Goal: Information Seeking & Learning: Learn about a topic

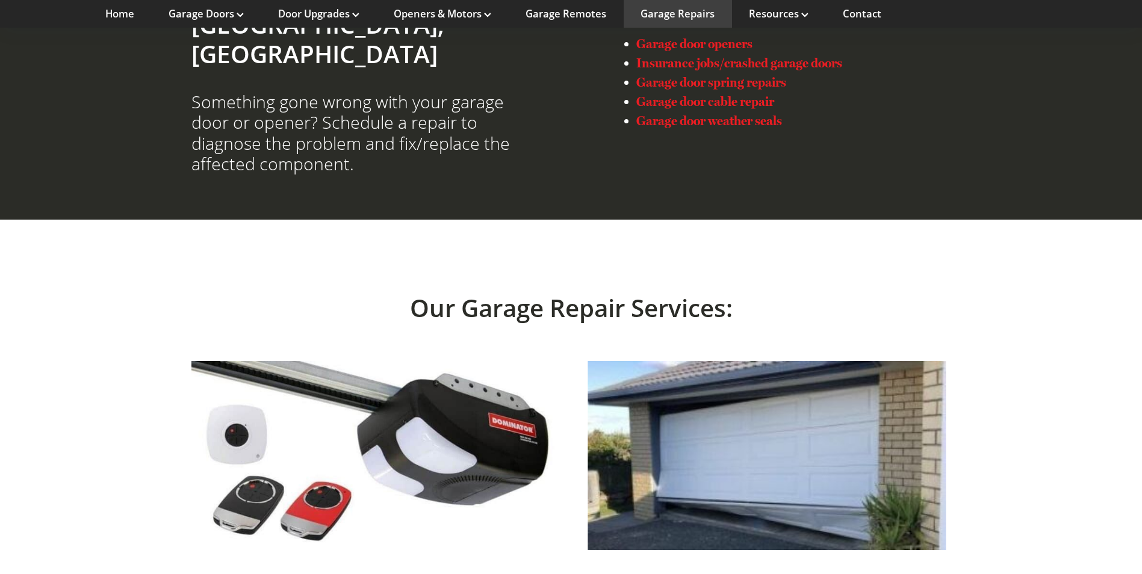
scroll to position [1867, 0]
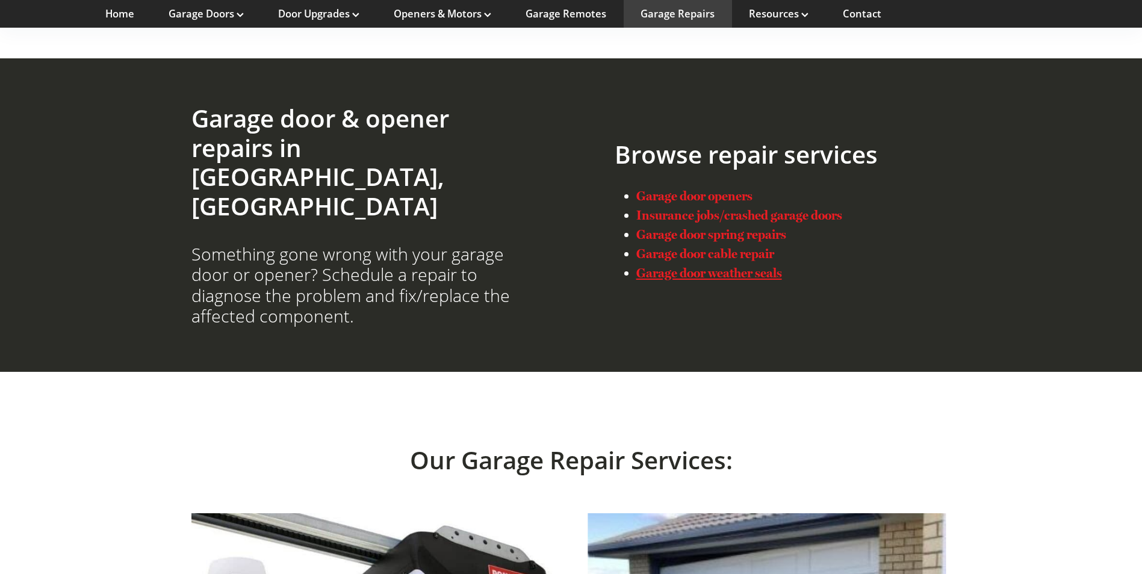
click at [715, 266] on strong "Garage door weather seals" at bounding box center [710, 273] width 146 height 15
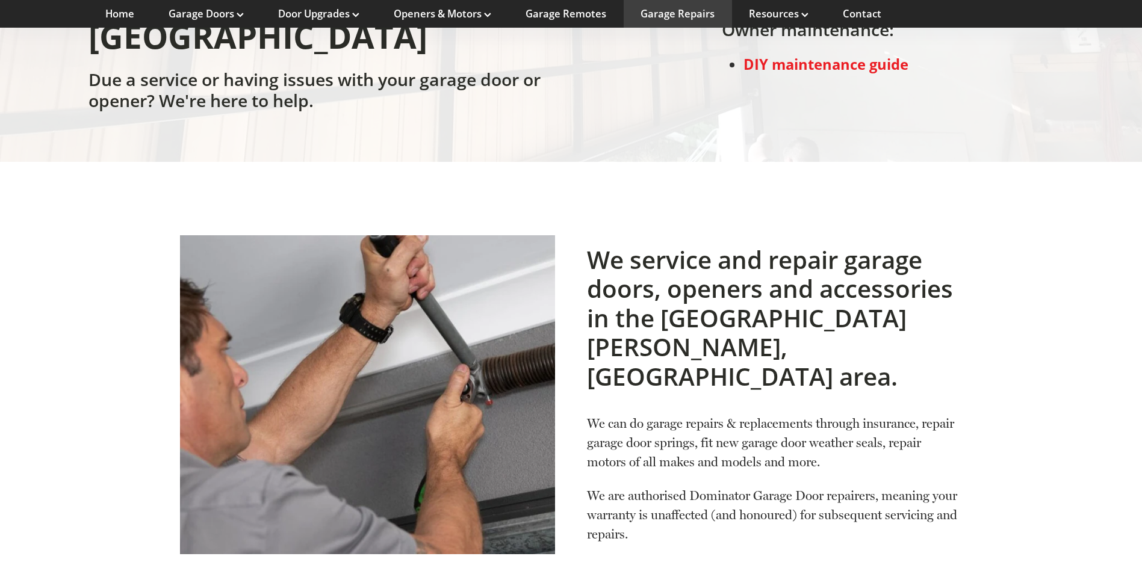
scroll to position [273, 0]
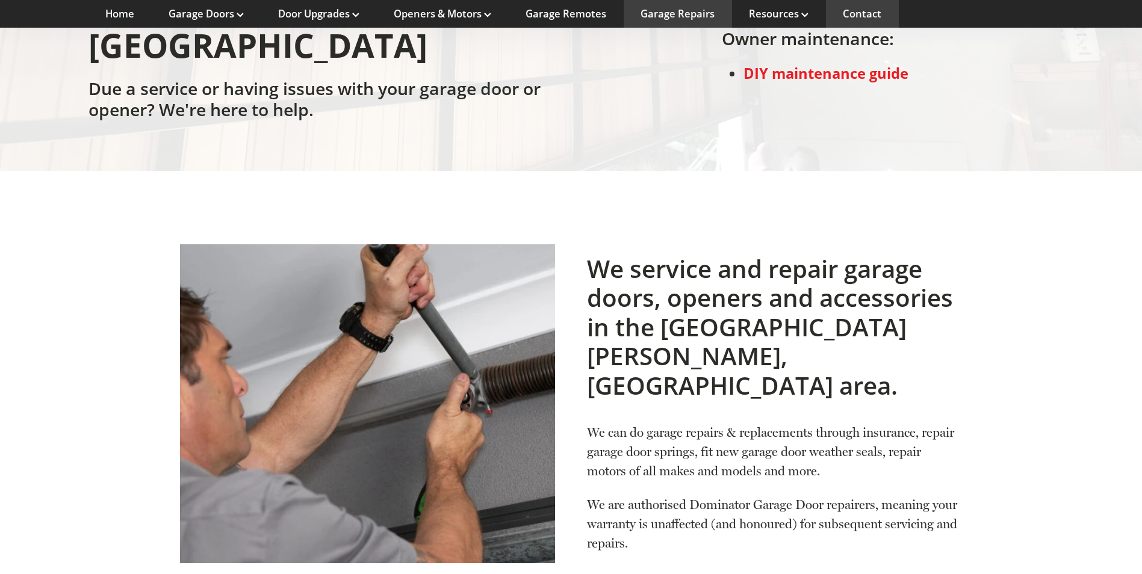
click at [861, 17] on link "Contact" at bounding box center [862, 13] width 39 height 13
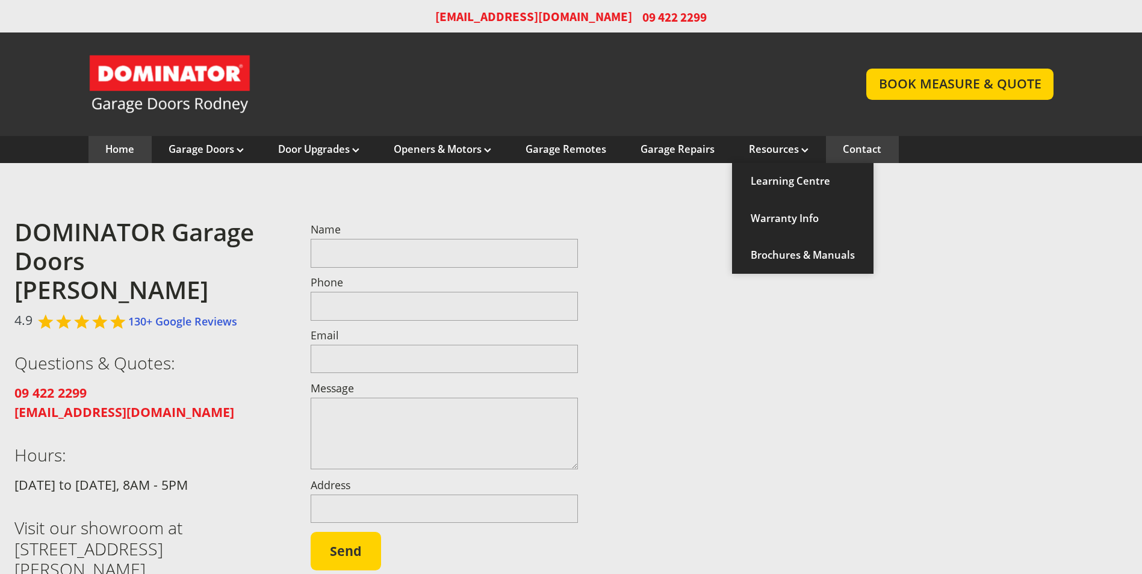
click at [129, 149] on link "Home" at bounding box center [119, 149] width 29 height 13
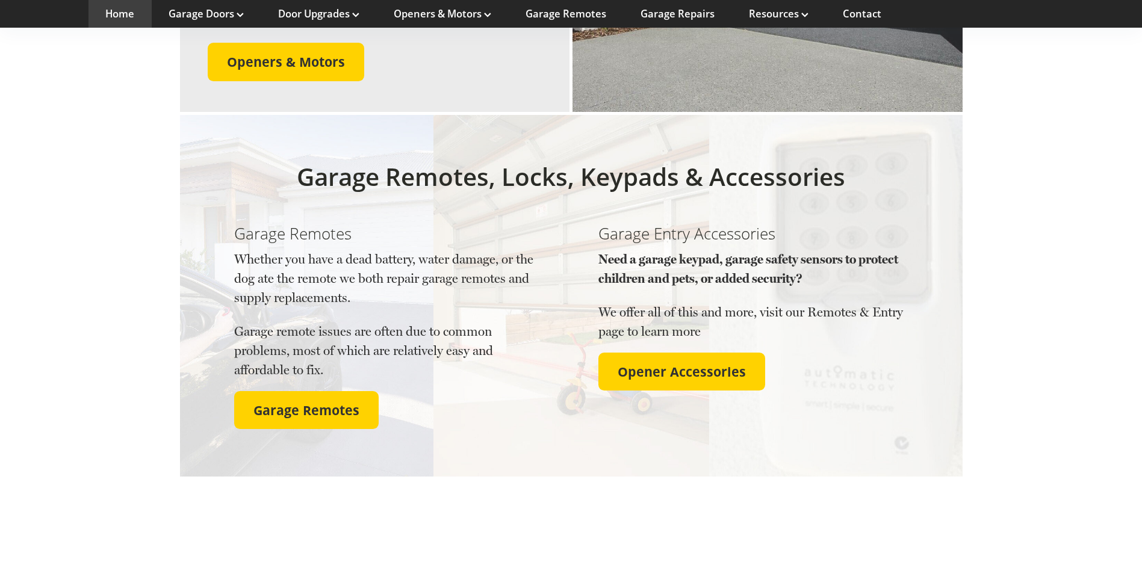
scroll to position [1626, 0]
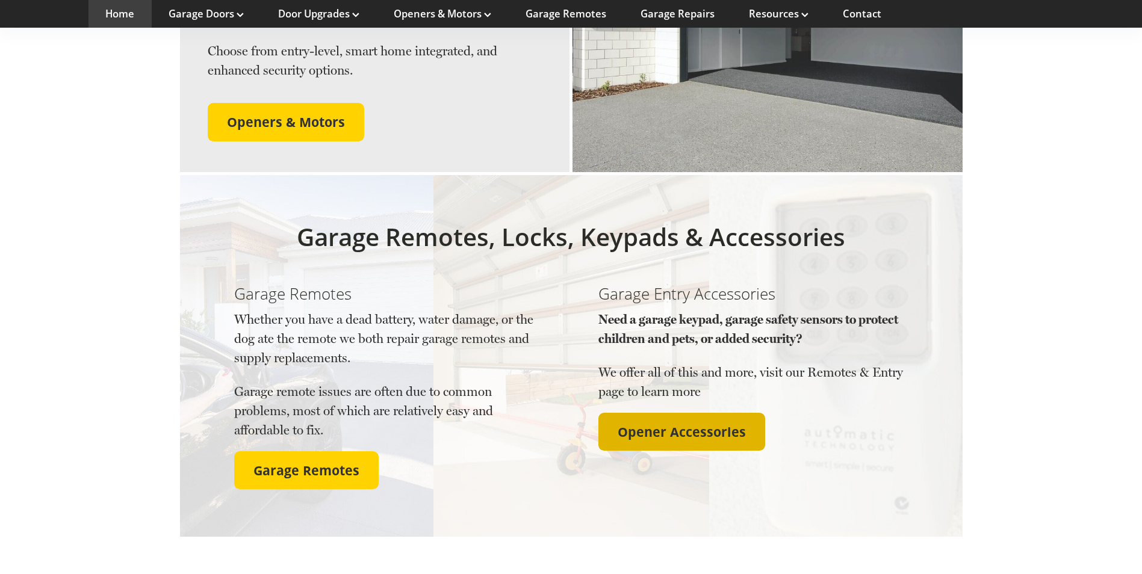
click at [659, 425] on span "Opener Accessories" at bounding box center [682, 433] width 128 height 16
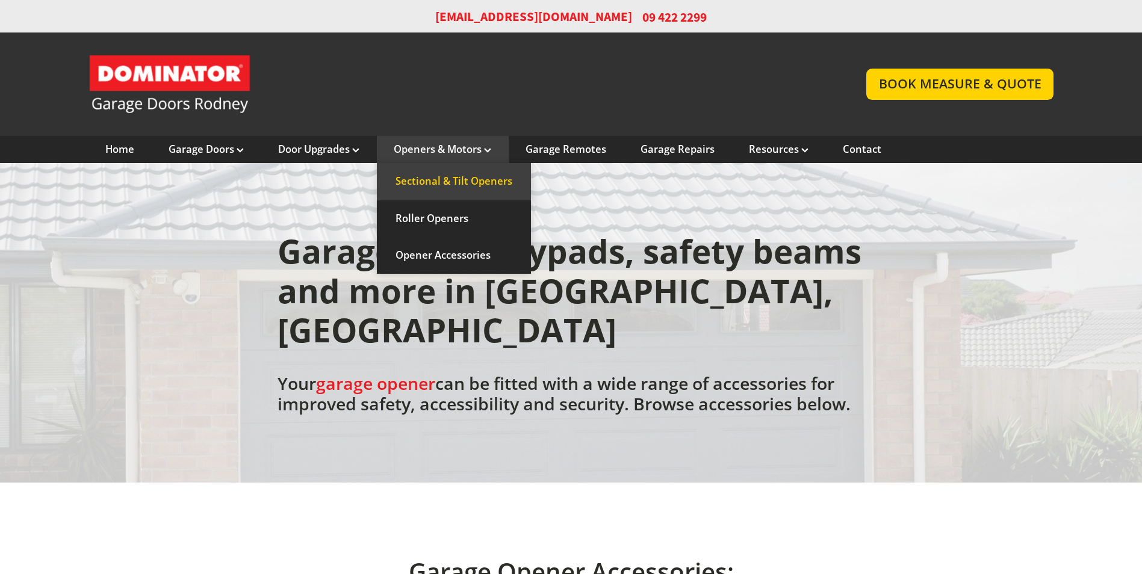
click at [482, 176] on link "Sectional & Tilt Openers" at bounding box center [454, 181] width 154 height 37
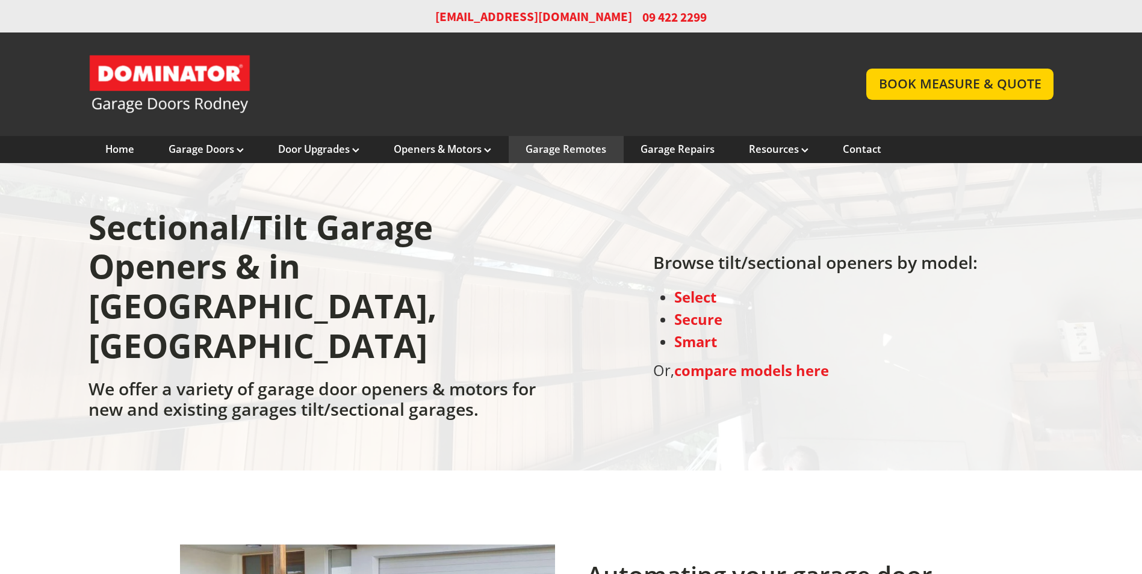
click at [596, 148] on link "Garage Remotes" at bounding box center [566, 149] width 81 height 13
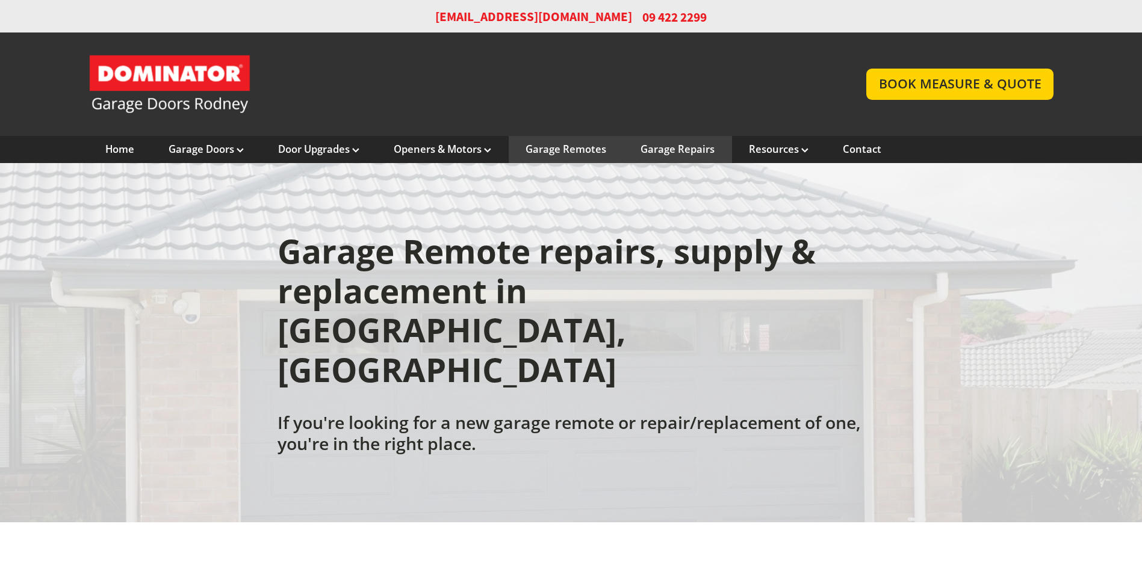
click at [674, 145] on link "Garage Repairs" at bounding box center [678, 149] width 74 height 13
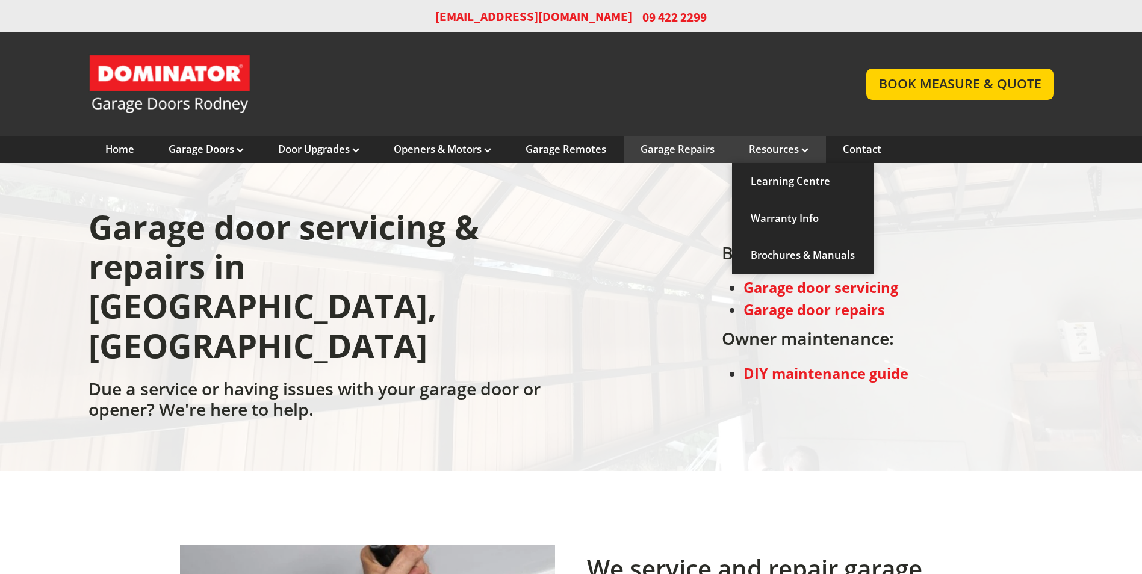
click at [765, 147] on link "Resources" at bounding box center [779, 149] width 60 height 13
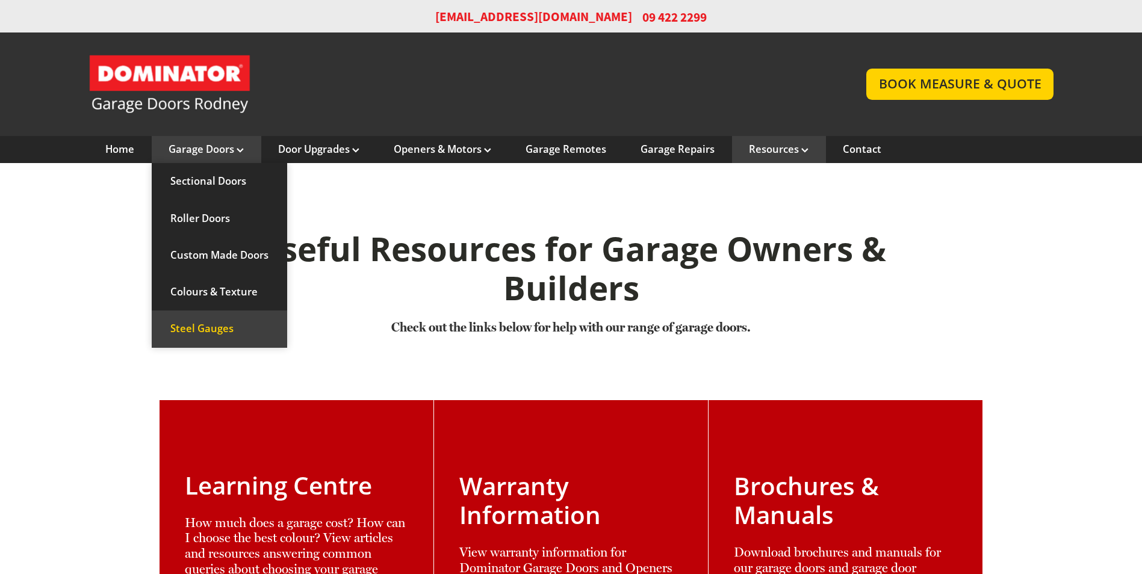
click at [199, 330] on link "Steel Gauges" at bounding box center [219, 329] width 135 height 37
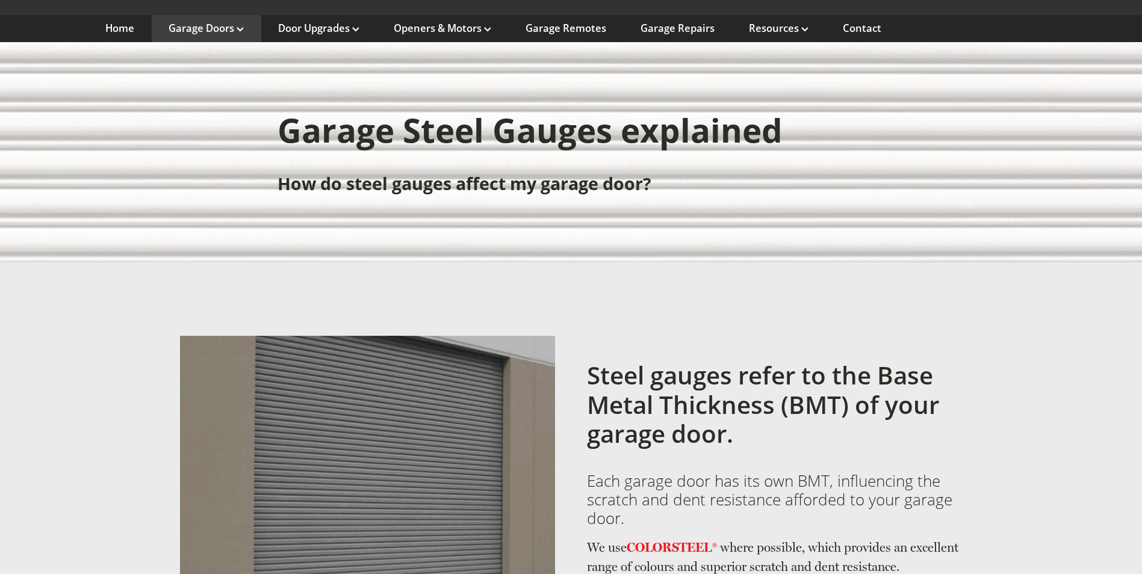
scroll to position [120, 0]
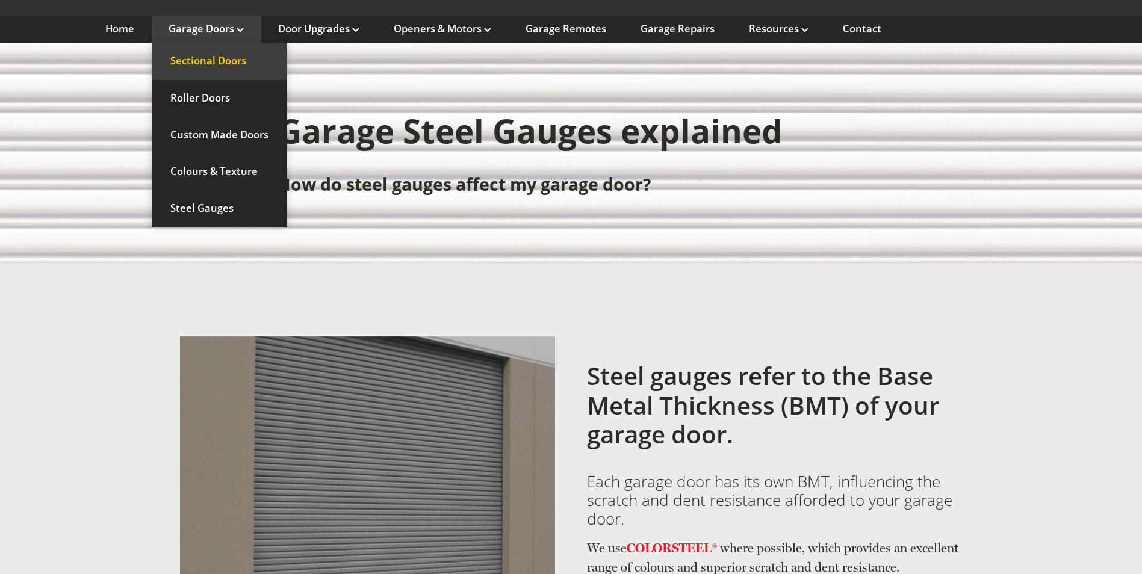
click at [228, 63] on link "Sectional Doors" at bounding box center [219, 61] width 135 height 37
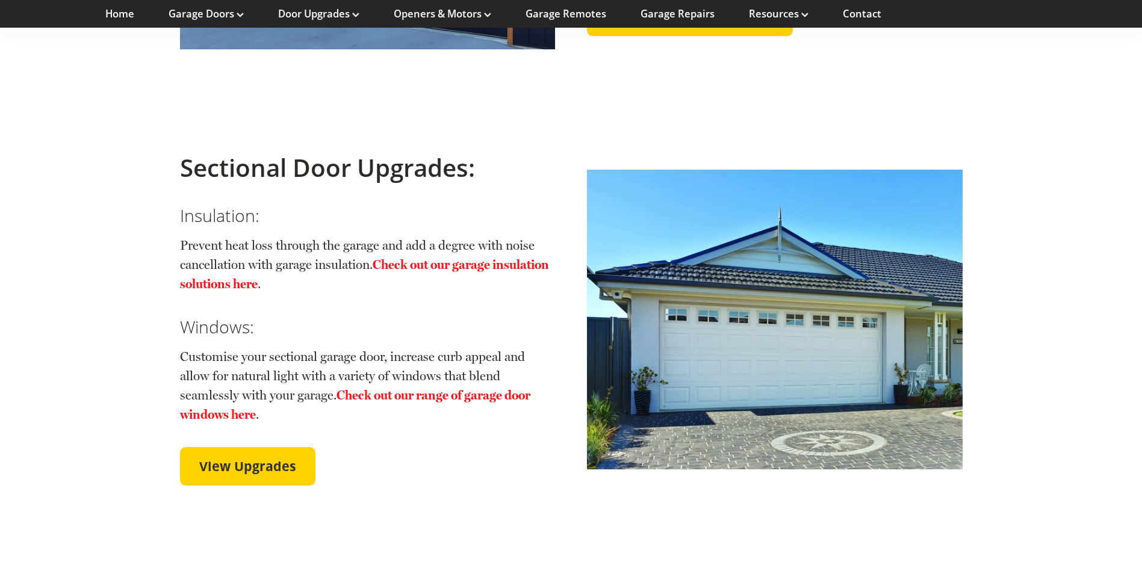
scroll to position [2650, 0]
click at [434, 257] on link "Check out our garage insulation solutions here" at bounding box center [364, 274] width 369 height 34
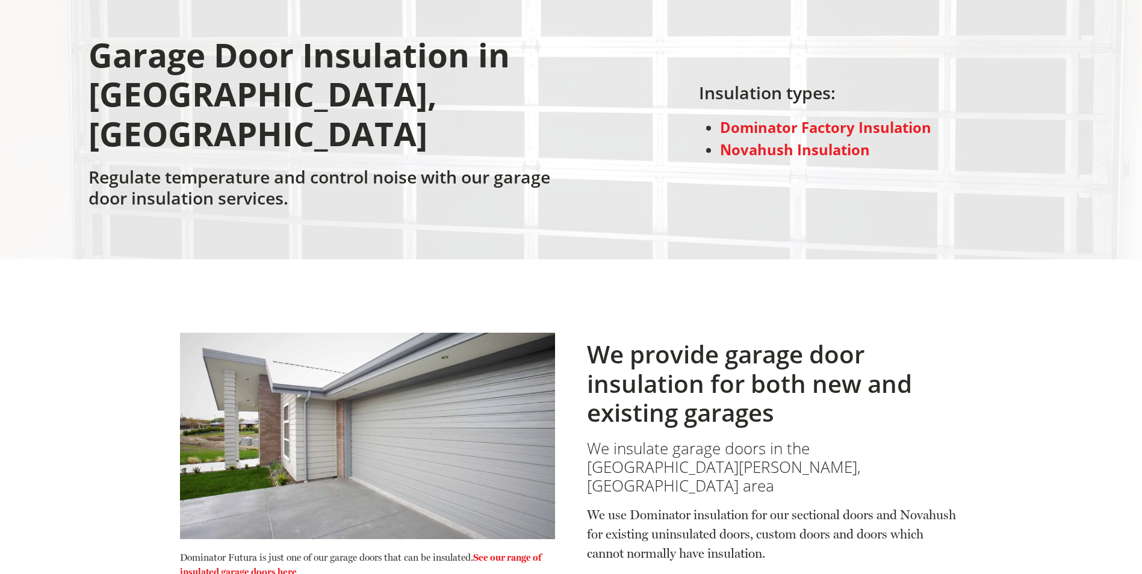
scroll to position [60, 0]
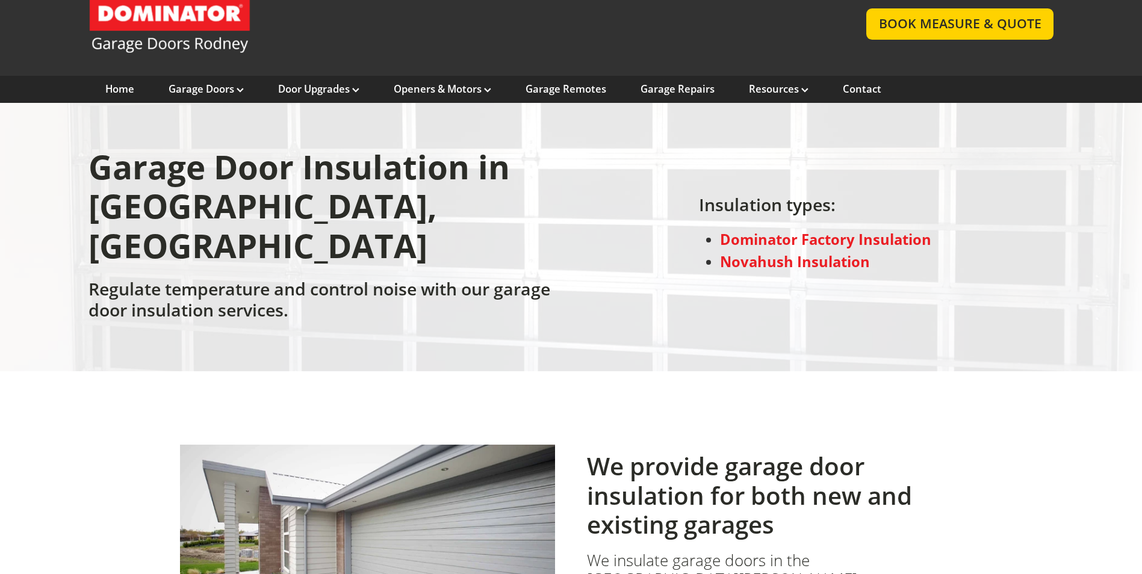
click at [834, 230] on strong "Dominator Factory Insulation" at bounding box center [825, 239] width 211 height 19
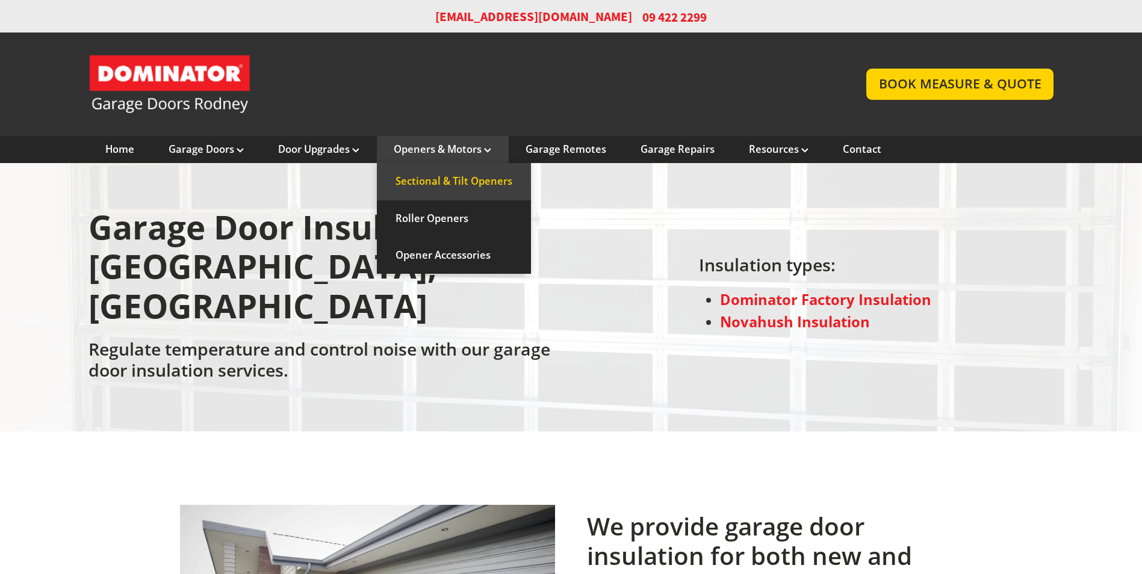
click at [461, 180] on link "Sectional & Tilt Openers" at bounding box center [454, 181] width 154 height 37
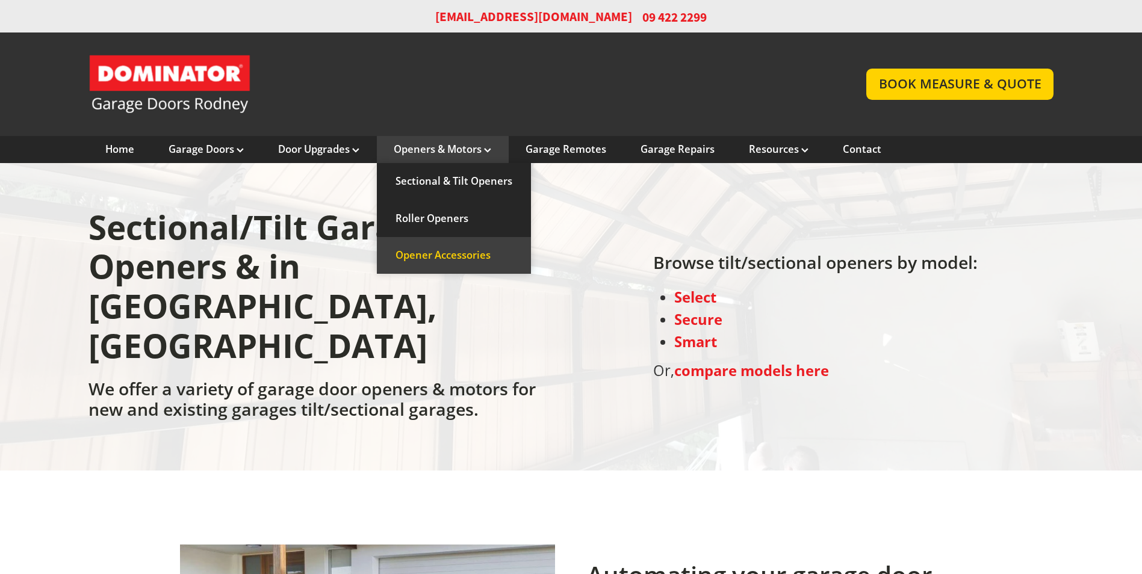
click at [461, 251] on link "Opener Accessories" at bounding box center [454, 255] width 154 height 37
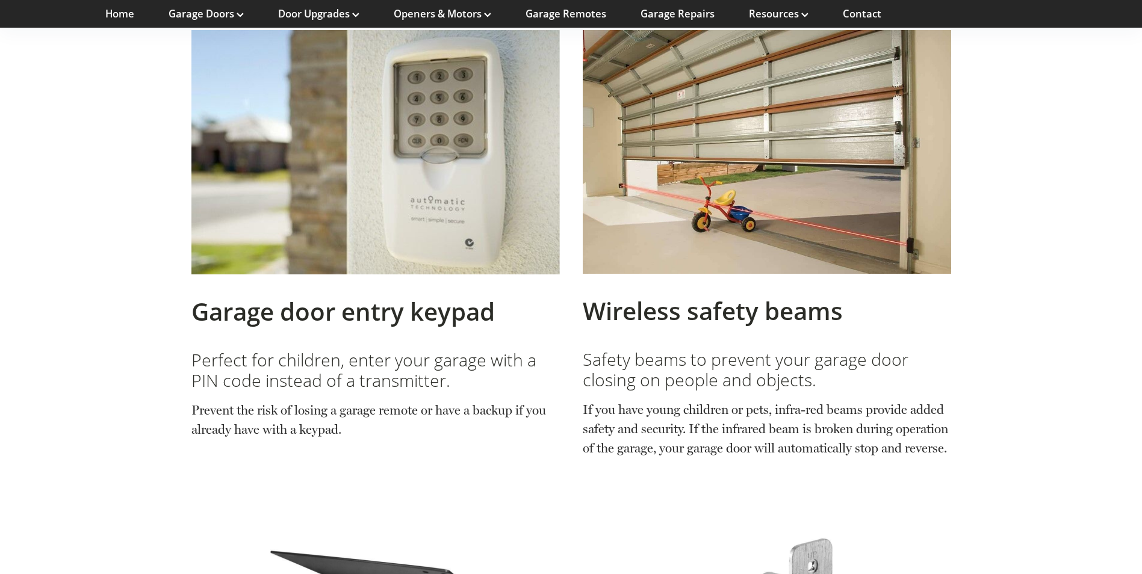
scroll to position [361, 0]
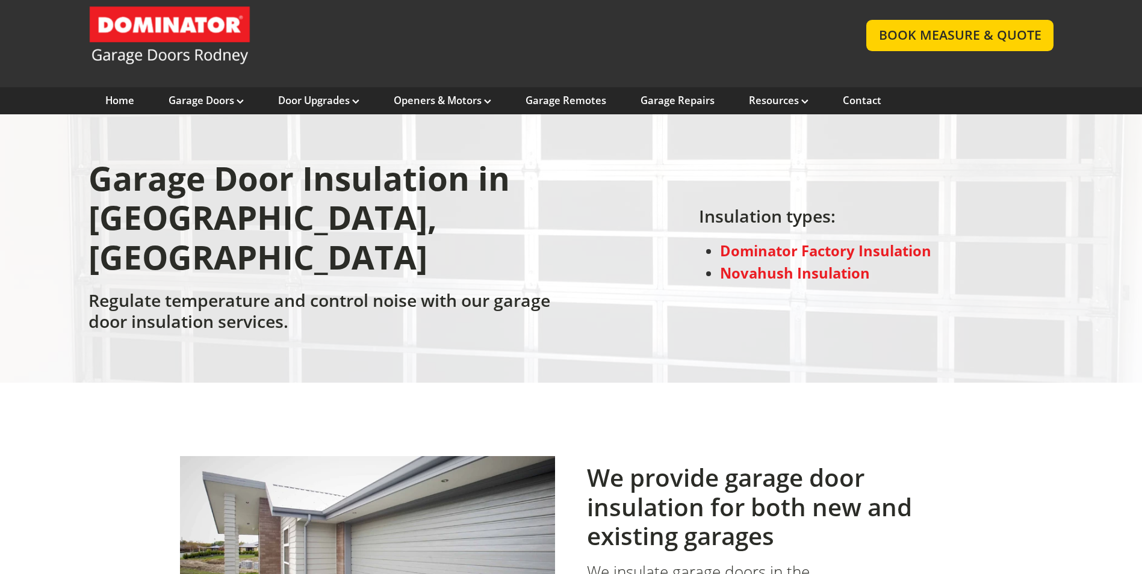
scroll to position [60, 0]
